Goal: Find specific page/section: Find specific page/section

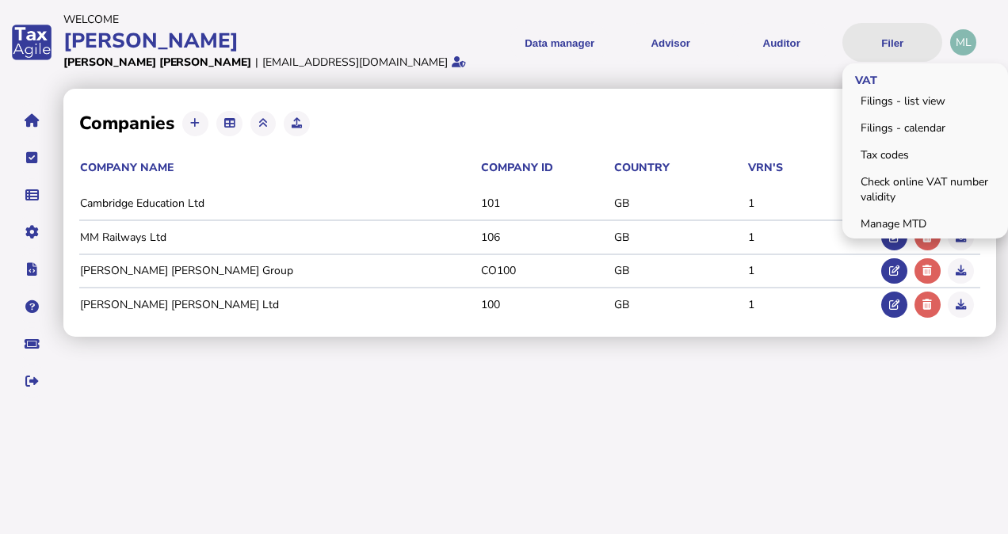
click at [887, 48] on button "Filer" at bounding box center [892, 42] width 100 height 39
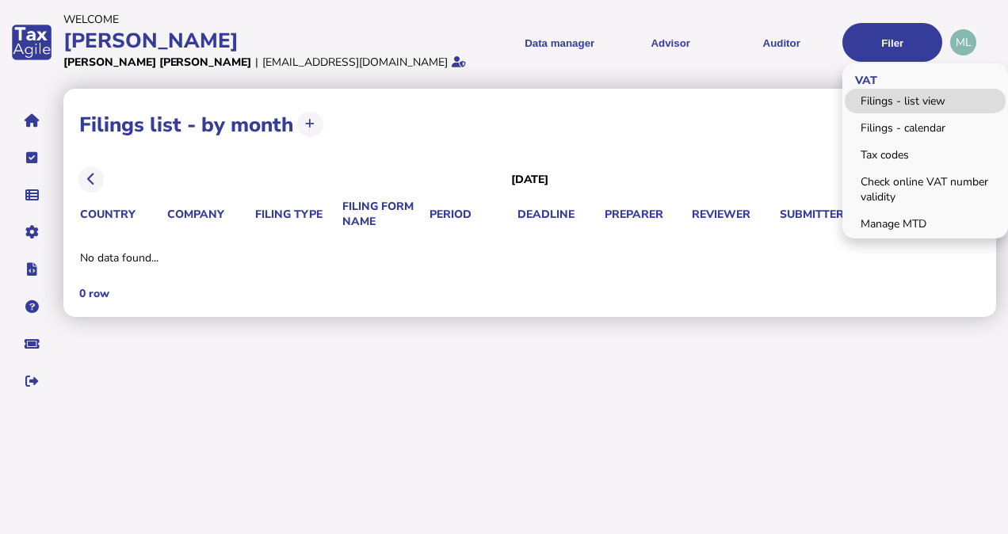
click at [887, 100] on link "Filings - list view" at bounding box center [925, 101] width 161 height 25
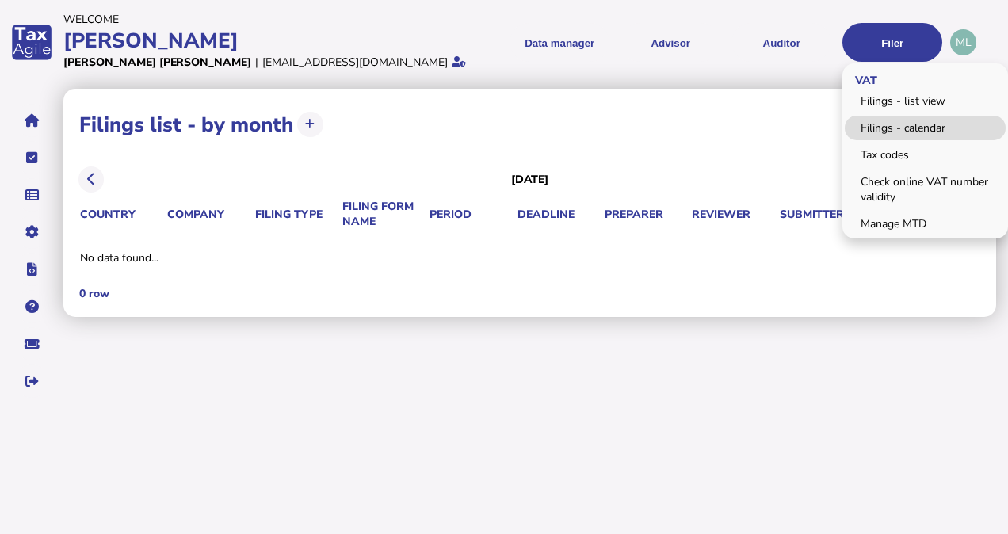
click at [884, 132] on link "Filings - calendar" at bounding box center [925, 128] width 161 height 25
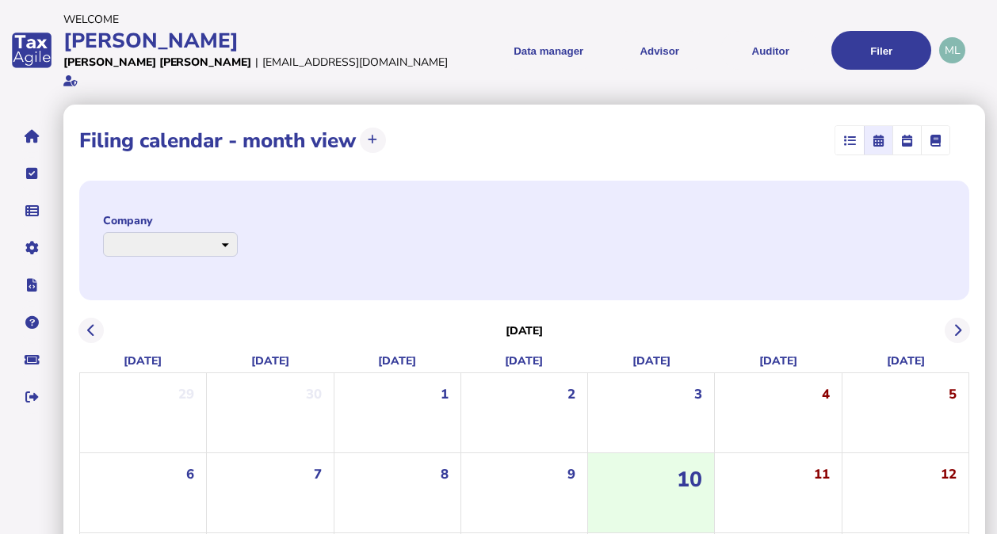
select select
click at [92, 320] on button at bounding box center [91, 331] width 26 height 26
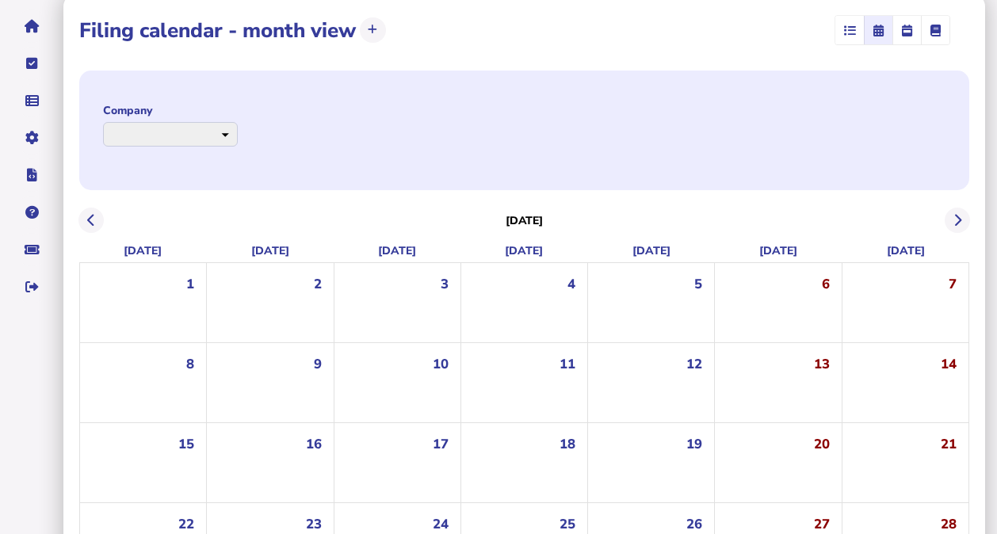
scroll to position [236, 0]
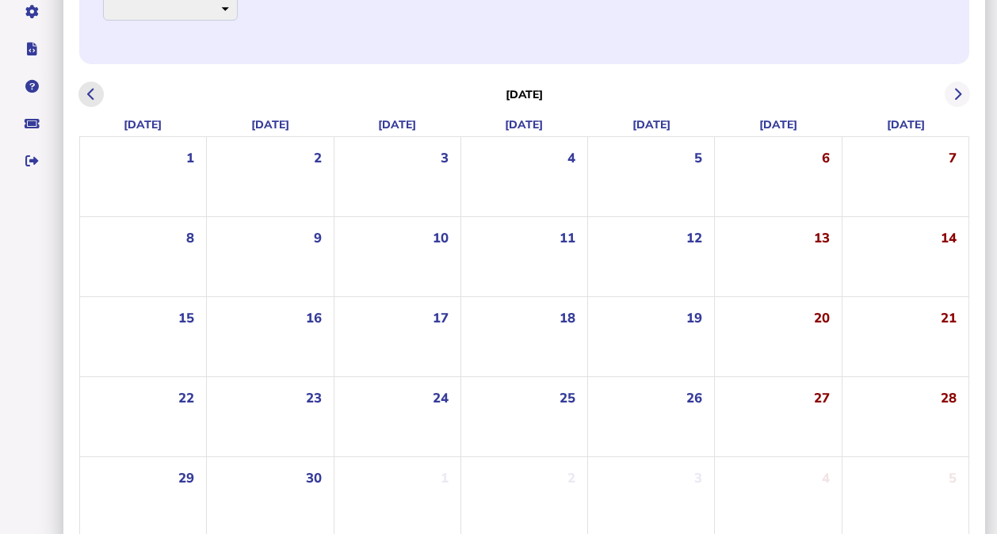
click at [94, 94] on icon at bounding box center [91, 94] width 8 height 1
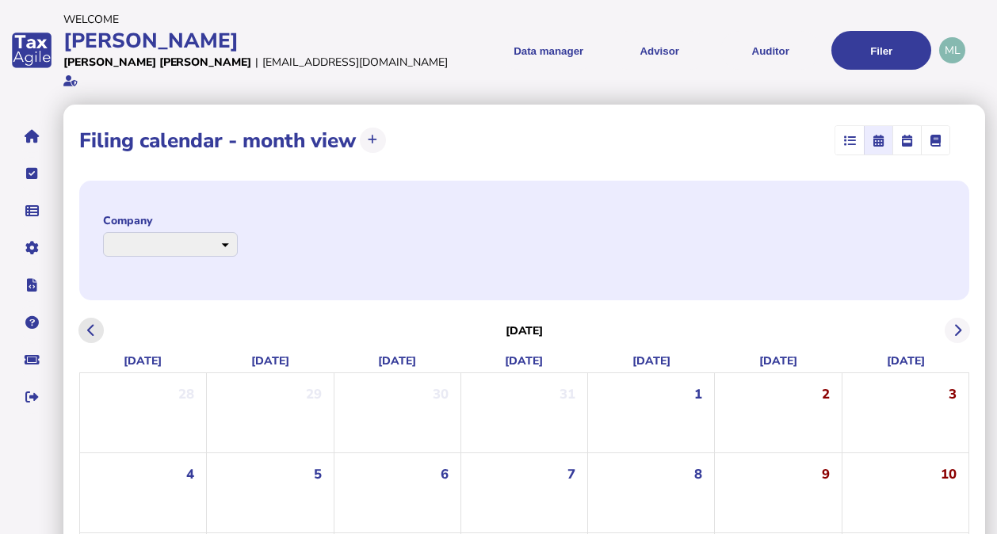
click at [94, 79] on div "**********" at bounding box center [498, 394] width 997 height 789
click at [93, 330] on icon at bounding box center [91, 330] width 8 height 1
click at [772, 55] on button "Auditor" at bounding box center [770, 50] width 100 height 39
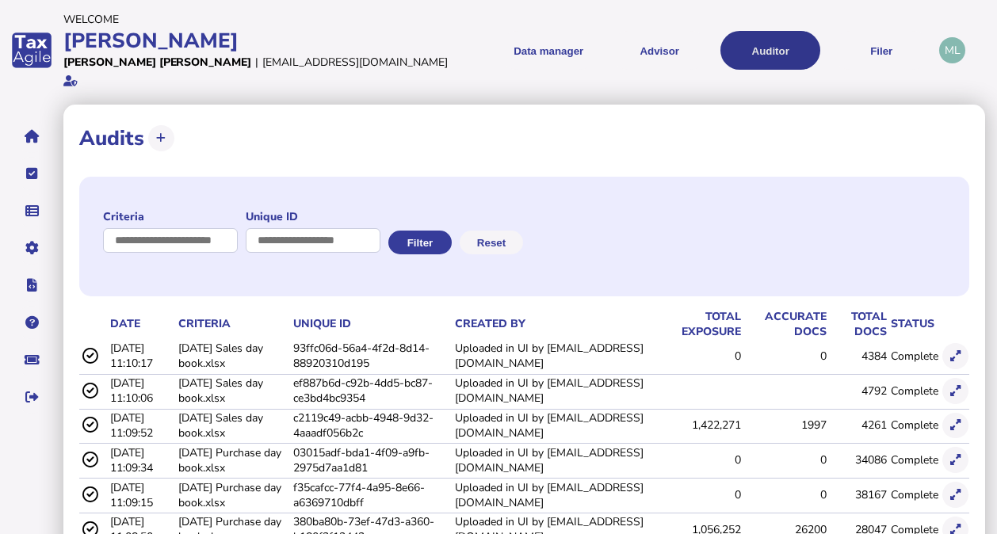
click at [772, 55] on button "Auditor" at bounding box center [770, 50] width 100 height 39
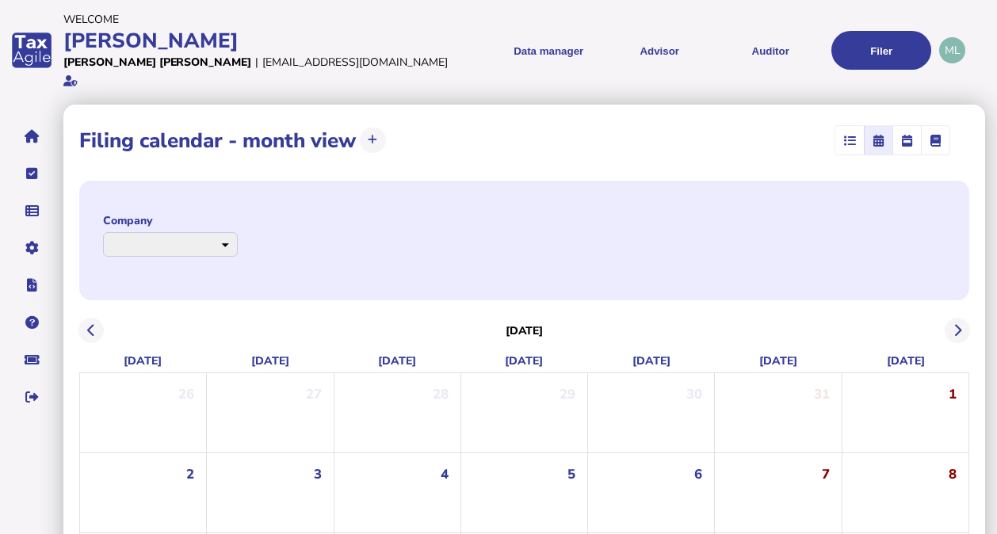
select select
